Goal: Browse casually

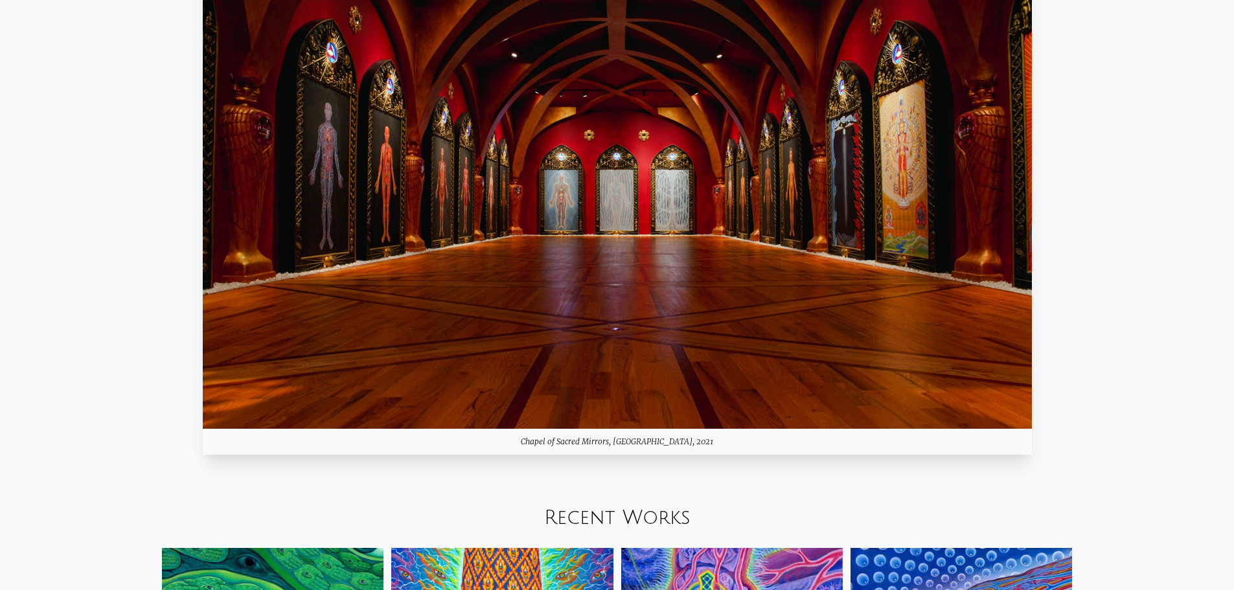
scroll to position [1814, 0]
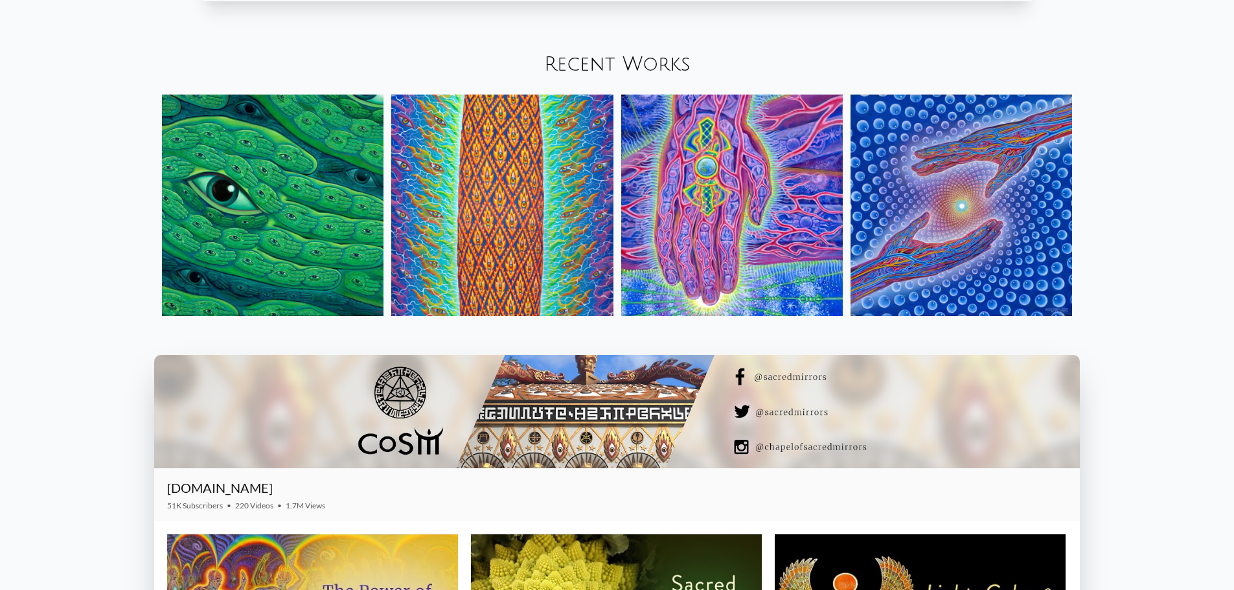
click at [627, 71] on link "Recent Works" at bounding box center [617, 64] width 146 height 21
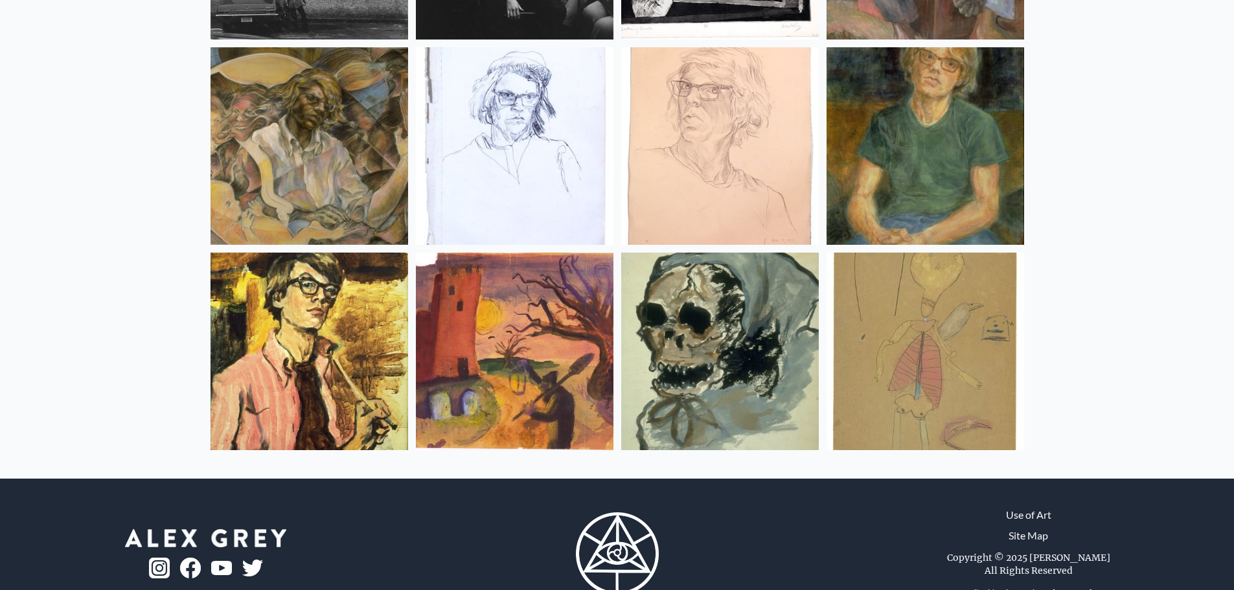
scroll to position [17186, 0]
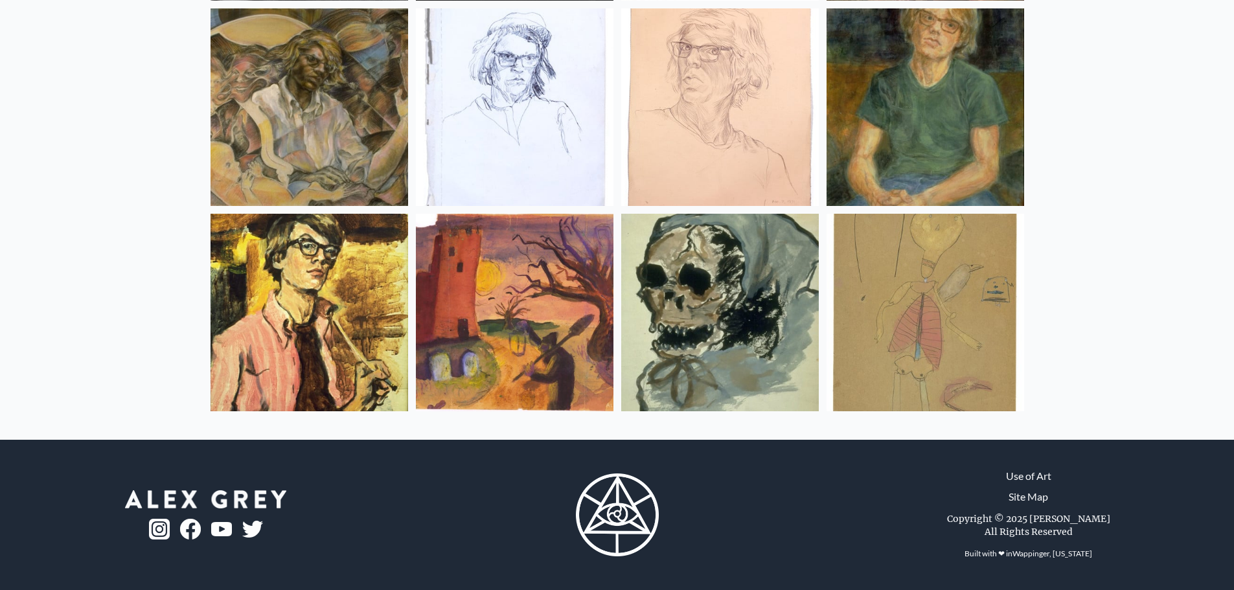
click at [719, 284] on img at bounding box center [720, 313] width 198 height 198
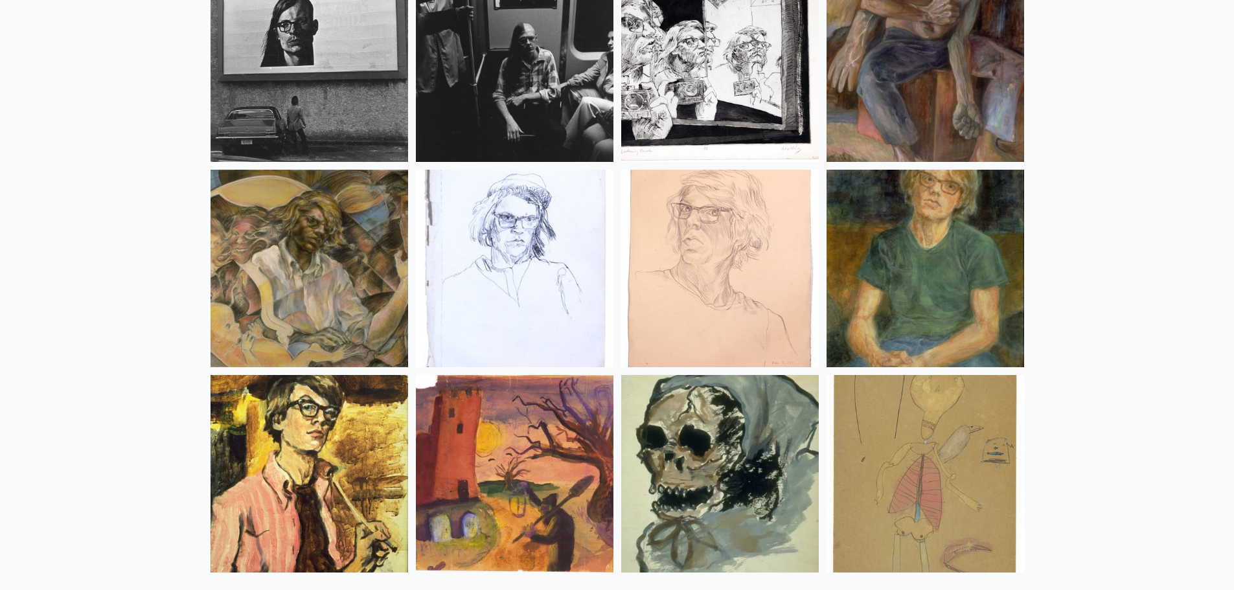
scroll to position [16991, 0]
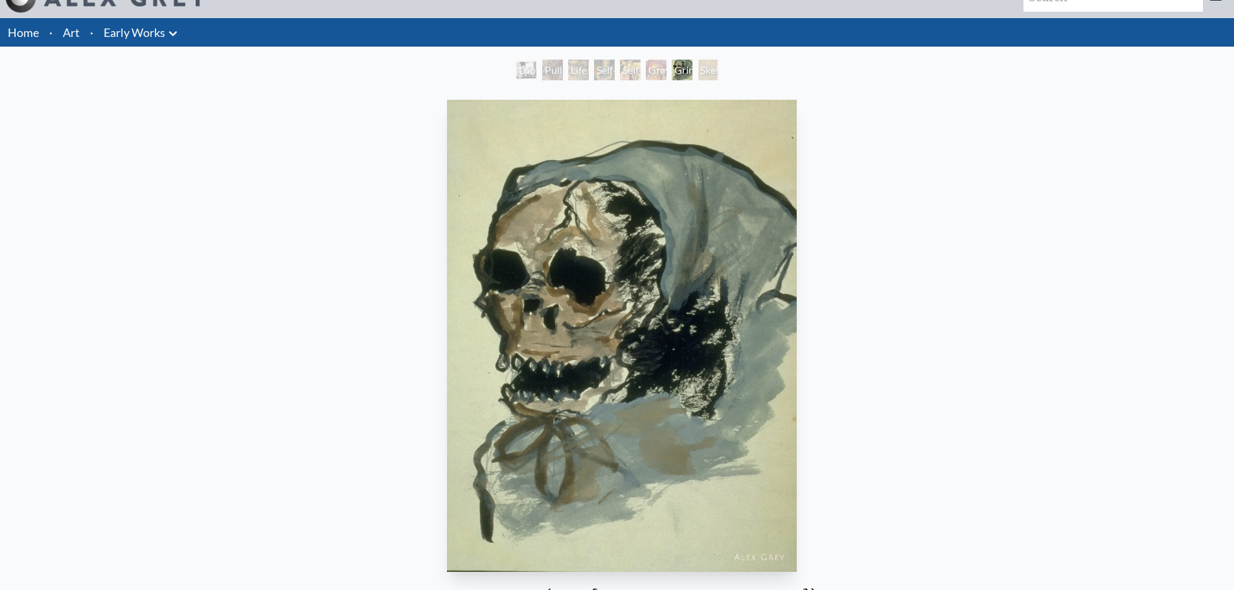
scroll to position [65, 0]
